Goal: Information Seeking & Learning: Learn about a topic

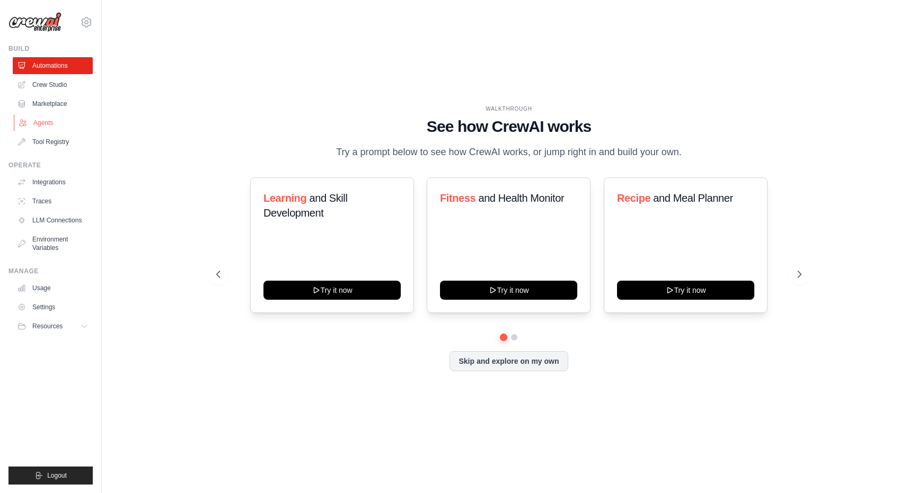
click at [45, 124] on link "Agents" at bounding box center [54, 122] width 80 height 17
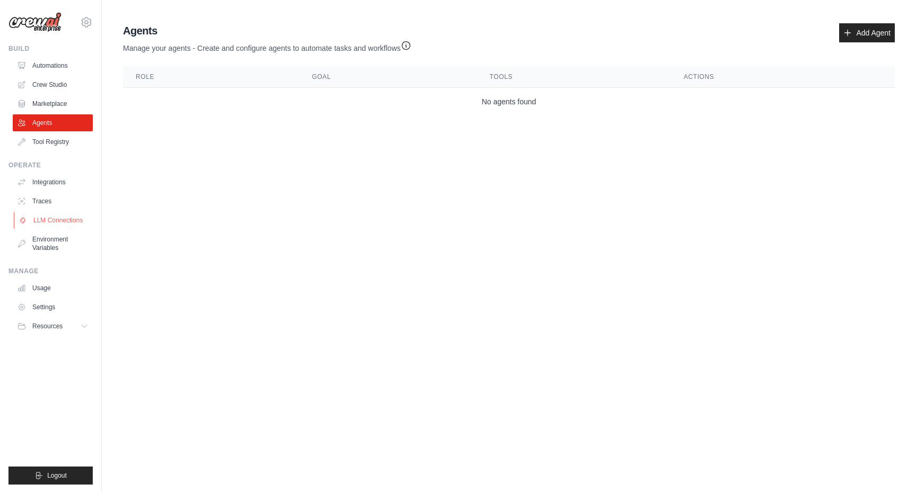
click at [54, 222] on link "LLM Connections" at bounding box center [54, 220] width 80 height 17
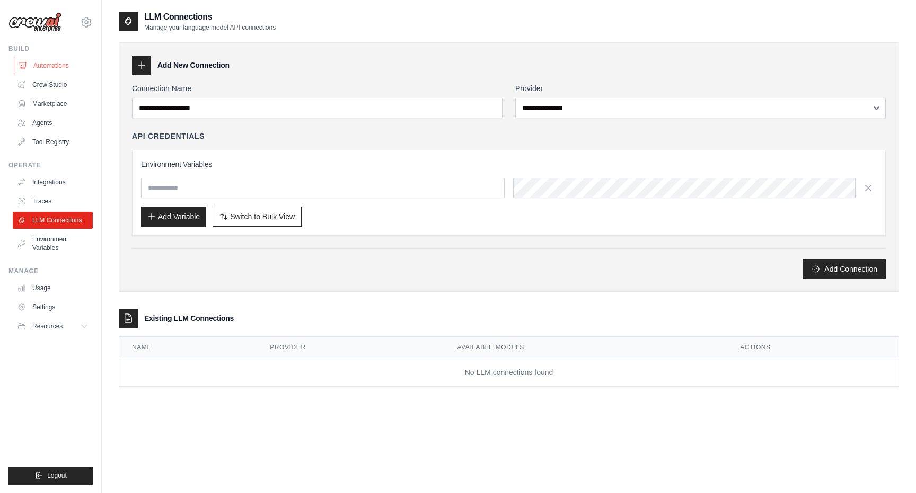
click at [49, 67] on link "Automations" at bounding box center [54, 65] width 80 height 17
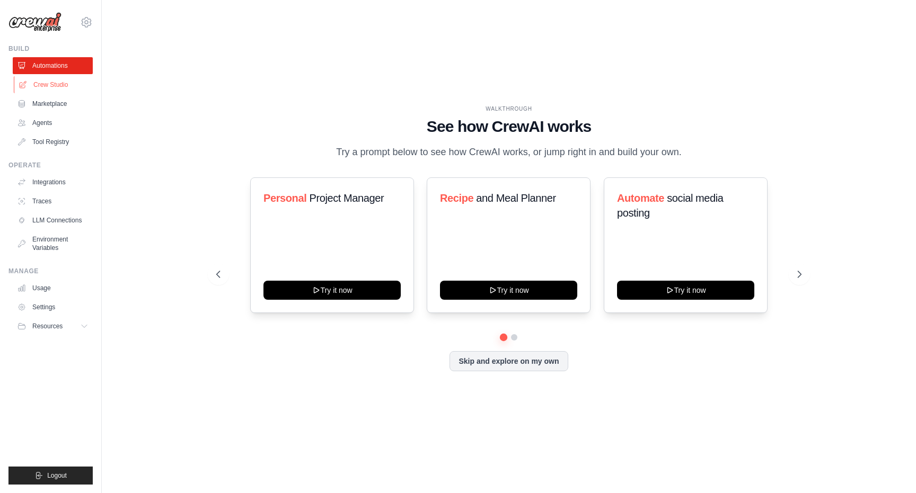
click at [56, 84] on link "Crew Studio" at bounding box center [54, 84] width 80 height 17
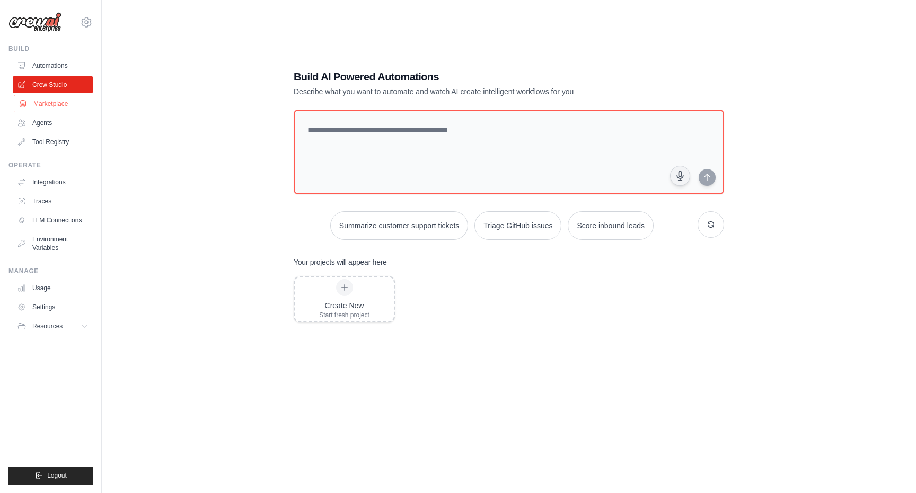
click at [47, 110] on link "Marketplace" at bounding box center [54, 103] width 80 height 17
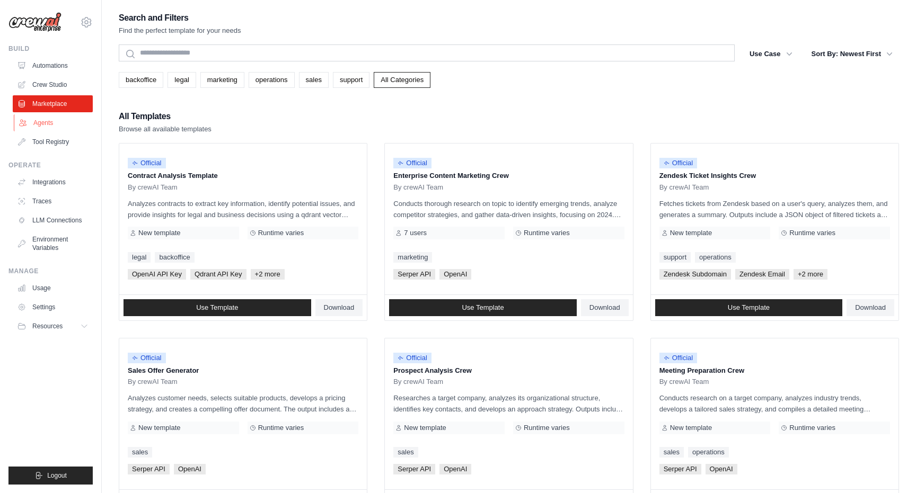
click at [48, 124] on link "Agents" at bounding box center [54, 122] width 80 height 17
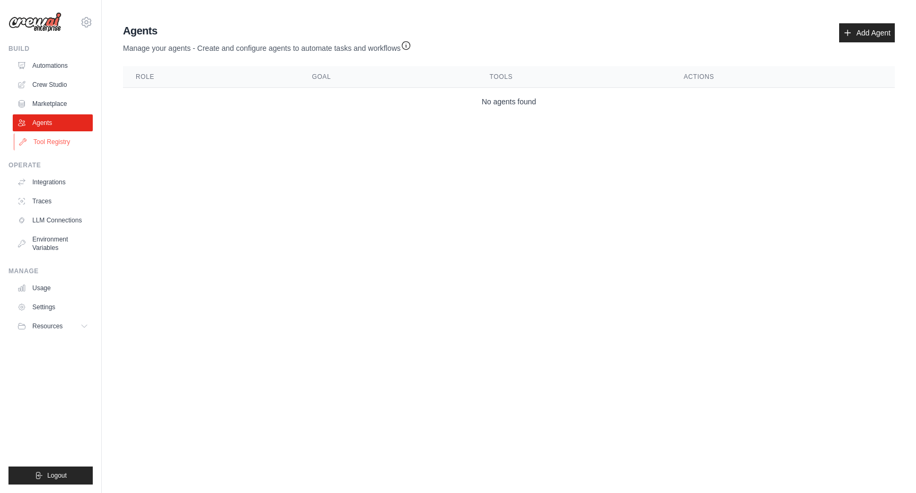
click at [53, 142] on link "Tool Registry" at bounding box center [54, 142] width 80 height 17
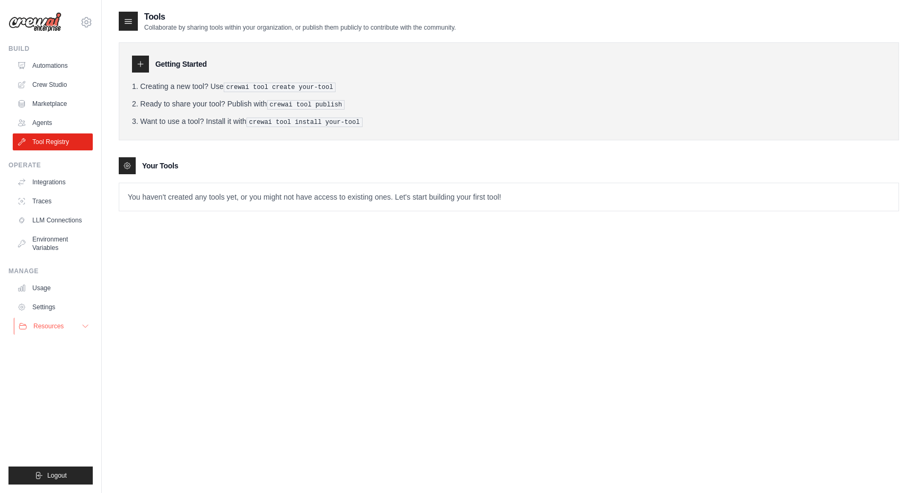
click at [45, 326] on span "Resources" at bounding box center [48, 326] width 30 height 8
click at [57, 392] on span "Video Tutorials" at bounding box center [59, 395] width 42 height 8
click at [60, 346] on span "Documentation" at bounding box center [59, 344] width 43 height 8
